Goal: Information Seeking & Learning: Learn about a topic

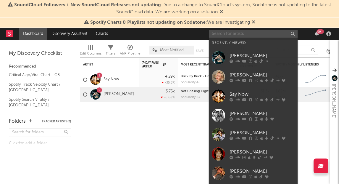
click at [242, 33] on input "text" at bounding box center [253, 33] width 89 height 7
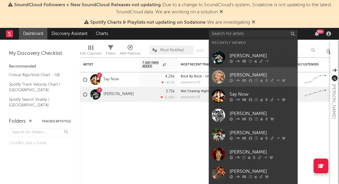
click at [253, 73] on div "[PERSON_NAME]" at bounding box center [262, 74] width 65 height 7
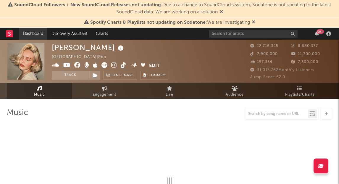
select select "6m"
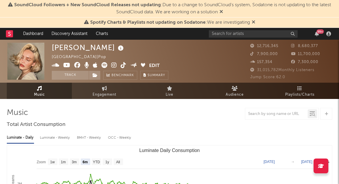
click at [12, 35] on rect at bounding box center [9, 33] width 7 height 7
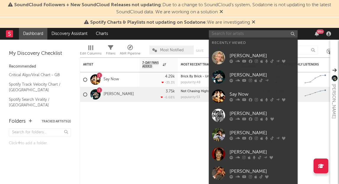
click at [230, 35] on input "text" at bounding box center [253, 33] width 89 height 7
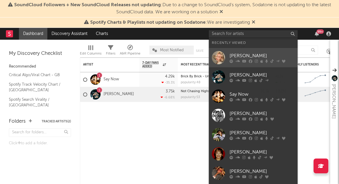
click at [240, 58] on div "[PERSON_NAME]" at bounding box center [262, 55] width 65 height 7
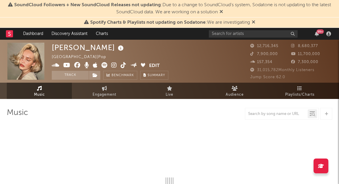
select select "6m"
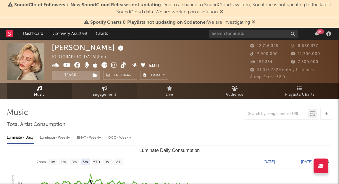
click at [113, 88] on link "Engagement" at bounding box center [104, 91] width 65 height 16
select select "1w"
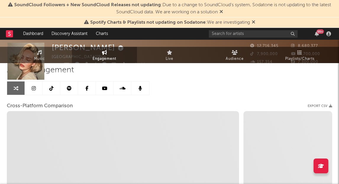
scroll to position [68, 0]
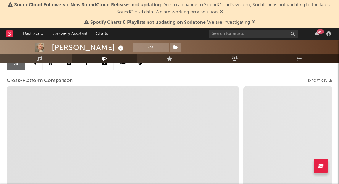
click at [33, 68] on link at bounding box center [34, 62] width 18 height 13
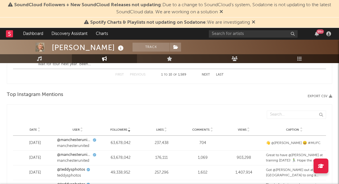
select select "6m"
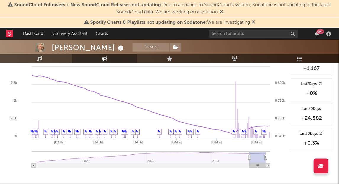
scroll to position [938, 0]
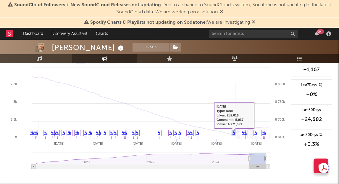
click at [234, 133] on link "✎" at bounding box center [234, 133] width 3 height 4
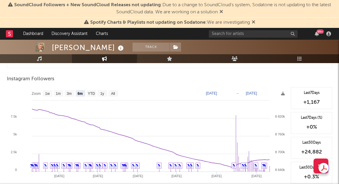
scroll to position [907, 0]
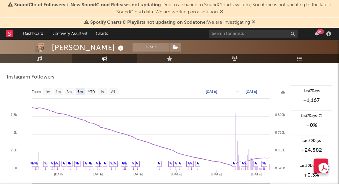
click at [217, 90] on text "[DATE]" at bounding box center [211, 91] width 11 height 4
type input "[DATE]"
select select "1m"
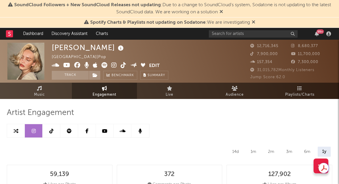
select select "6m"
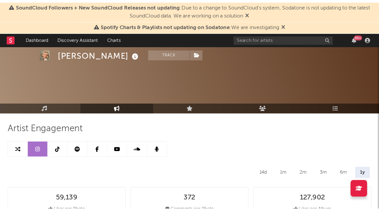
scroll to position [631, 0]
